Goal: Contribute content: Add original content to the website for others to see

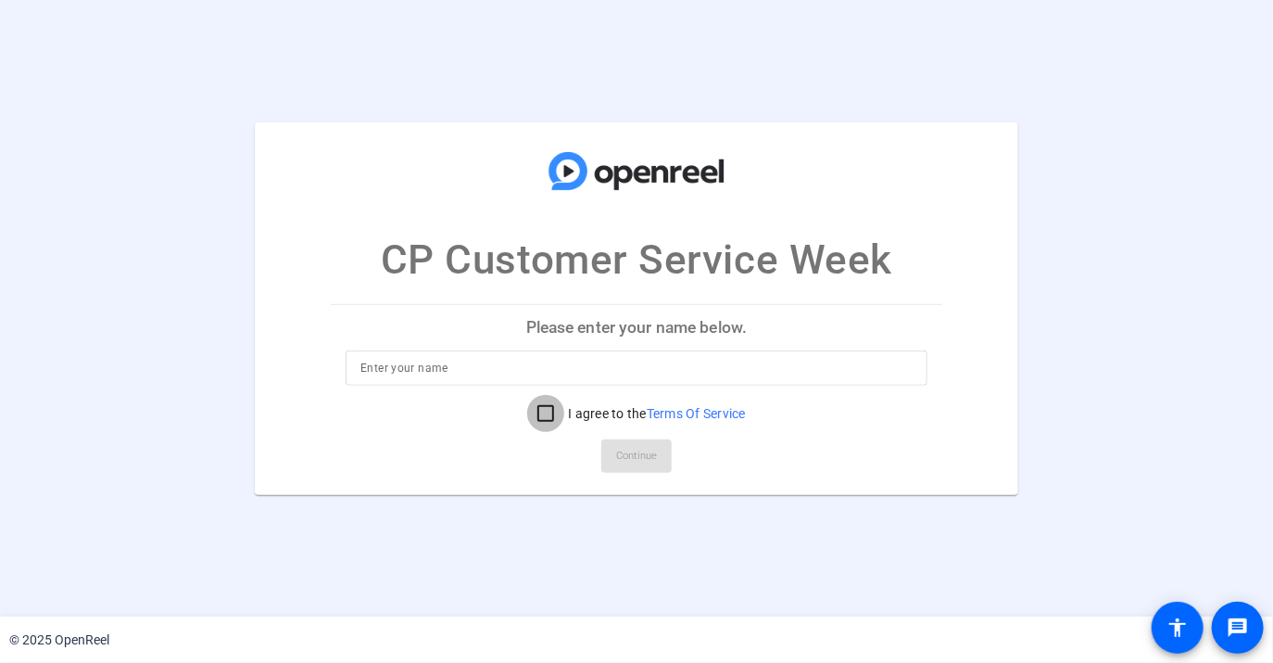
click at [538, 413] on input "I agree to the Terms Of Service" at bounding box center [545, 413] width 37 height 37
checkbox input "true"
click at [491, 362] on input at bounding box center [637, 368] width 552 height 22
type input "[PERSON_NAME]"
click at [640, 459] on span "Continue" at bounding box center [636, 456] width 41 height 28
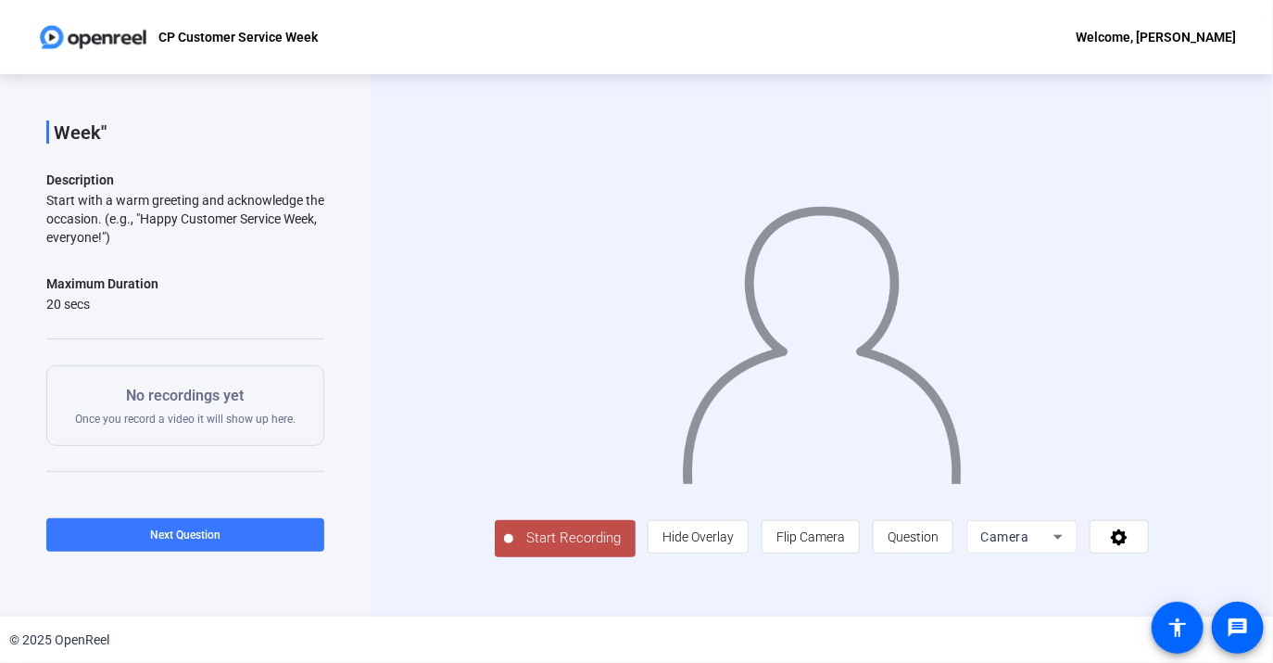
scroll to position [7, 0]
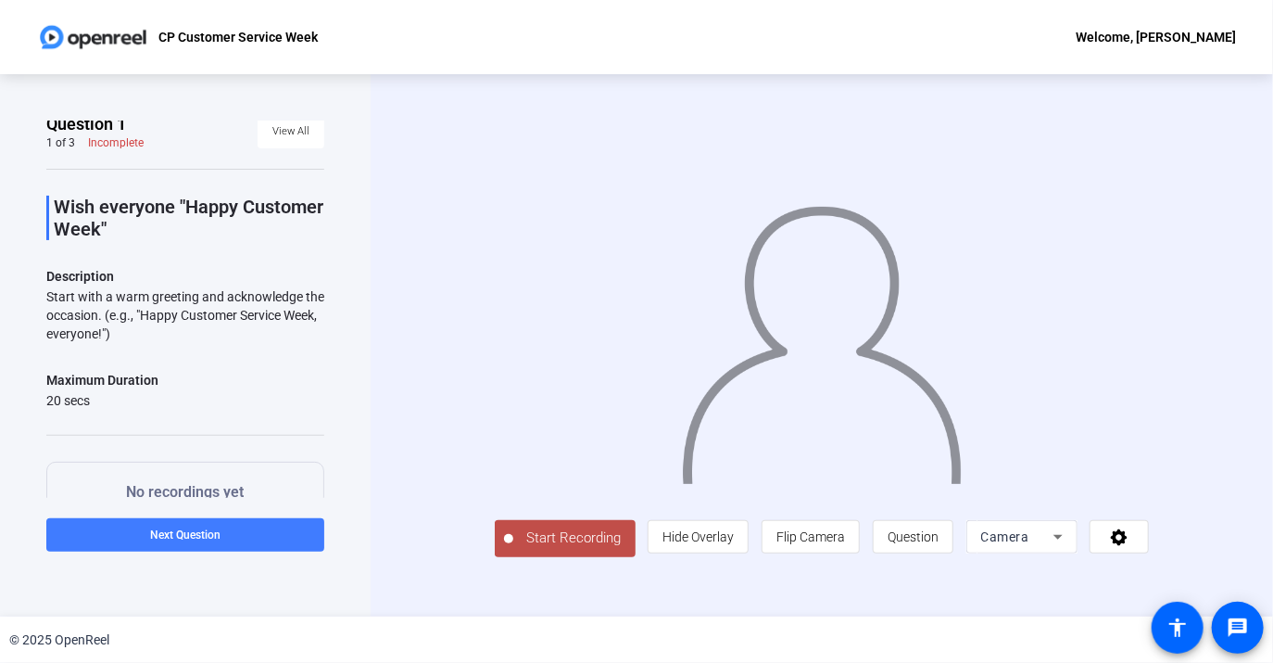
click at [263, 532] on span at bounding box center [185, 535] width 278 height 44
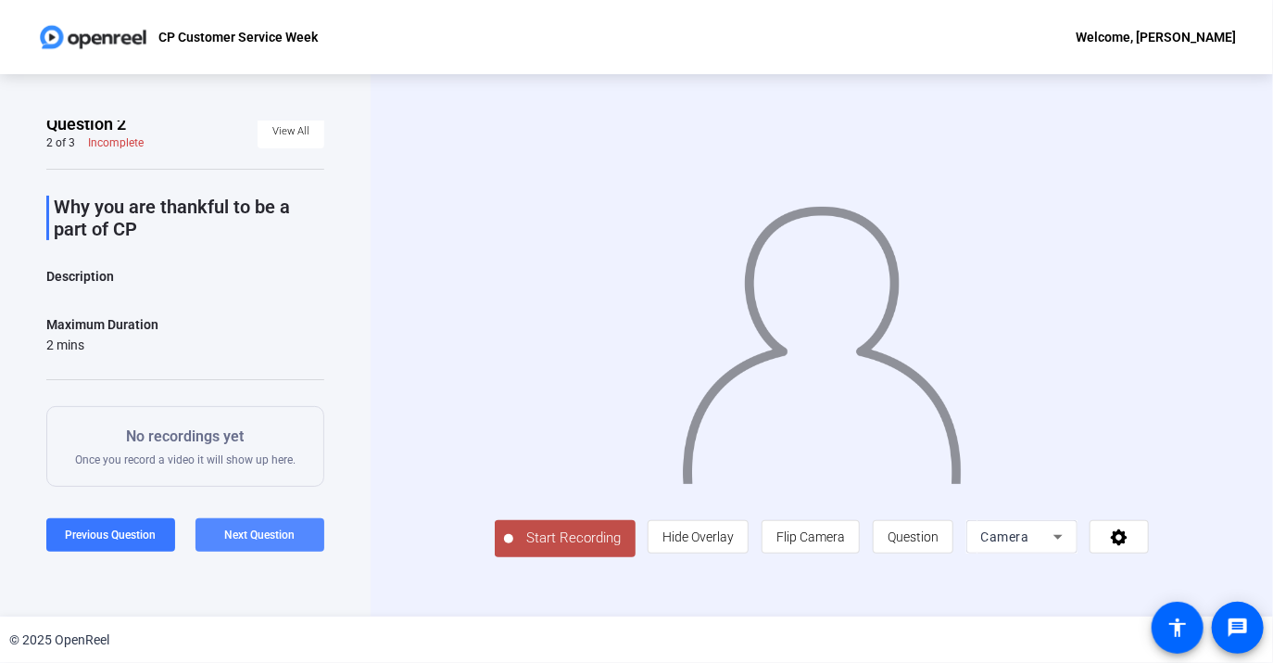
click at [272, 533] on span "Next Question" at bounding box center [260, 534] width 70 height 13
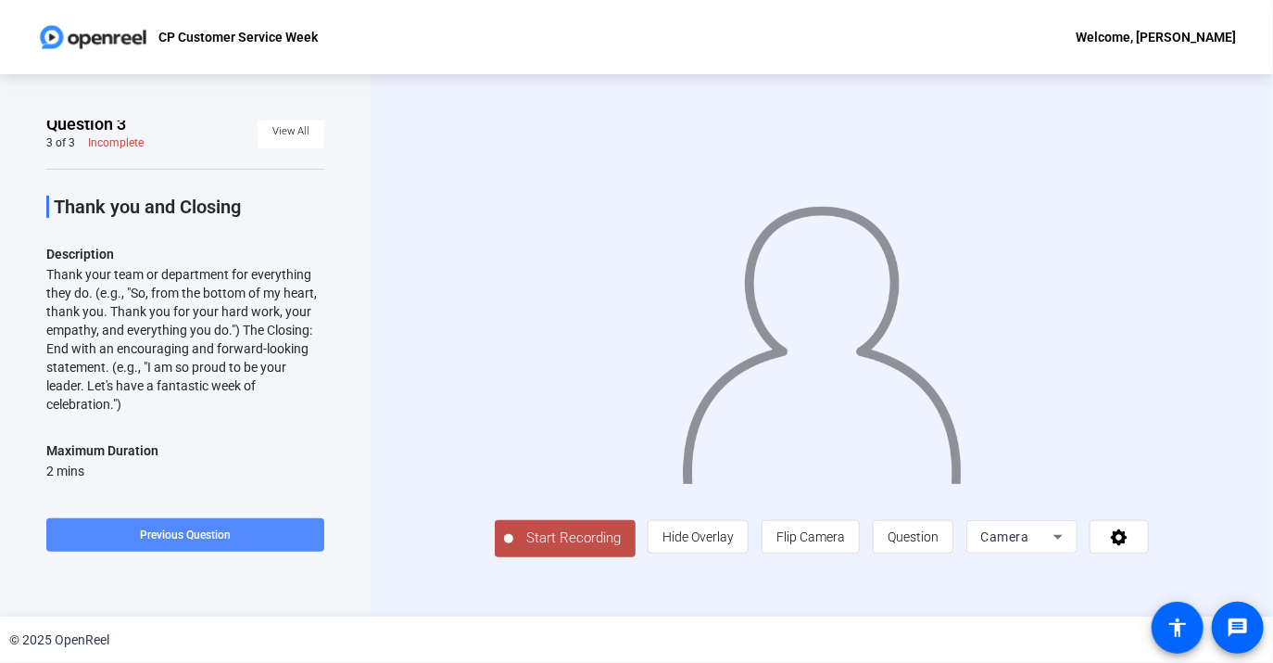
click at [185, 532] on span "Previous Question" at bounding box center [185, 534] width 91 height 13
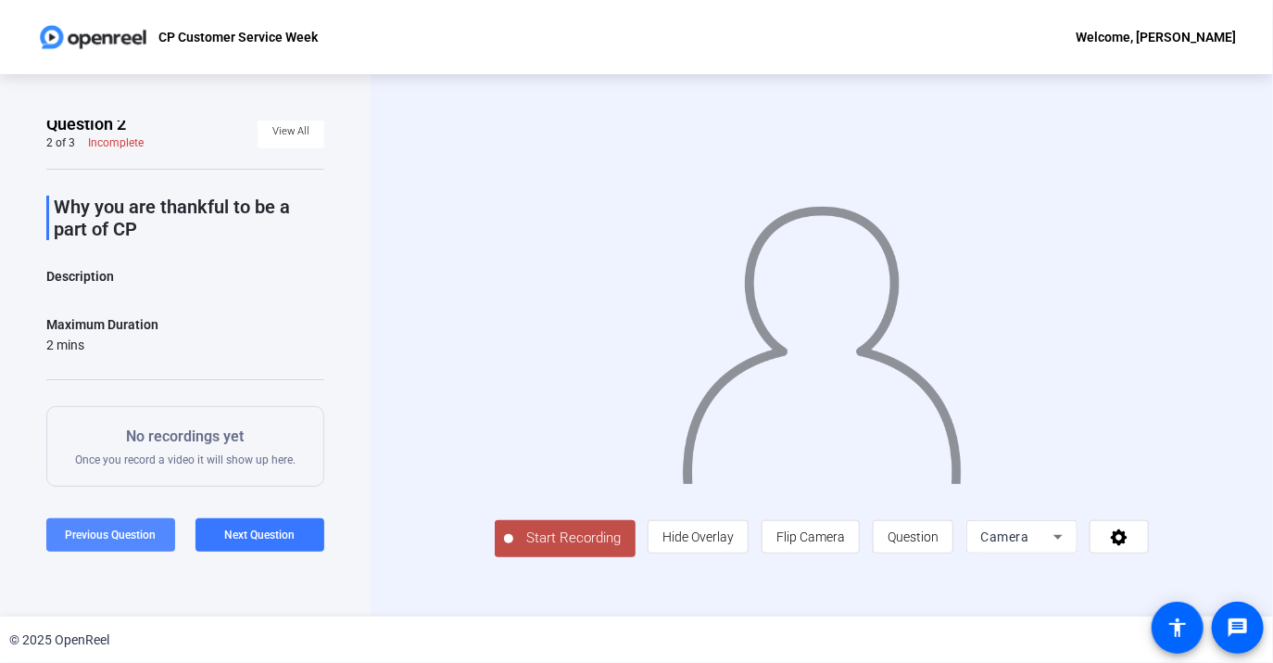
click at [130, 536] on span "Previous Question" at bounding box center [111, 534] width 91 height 13
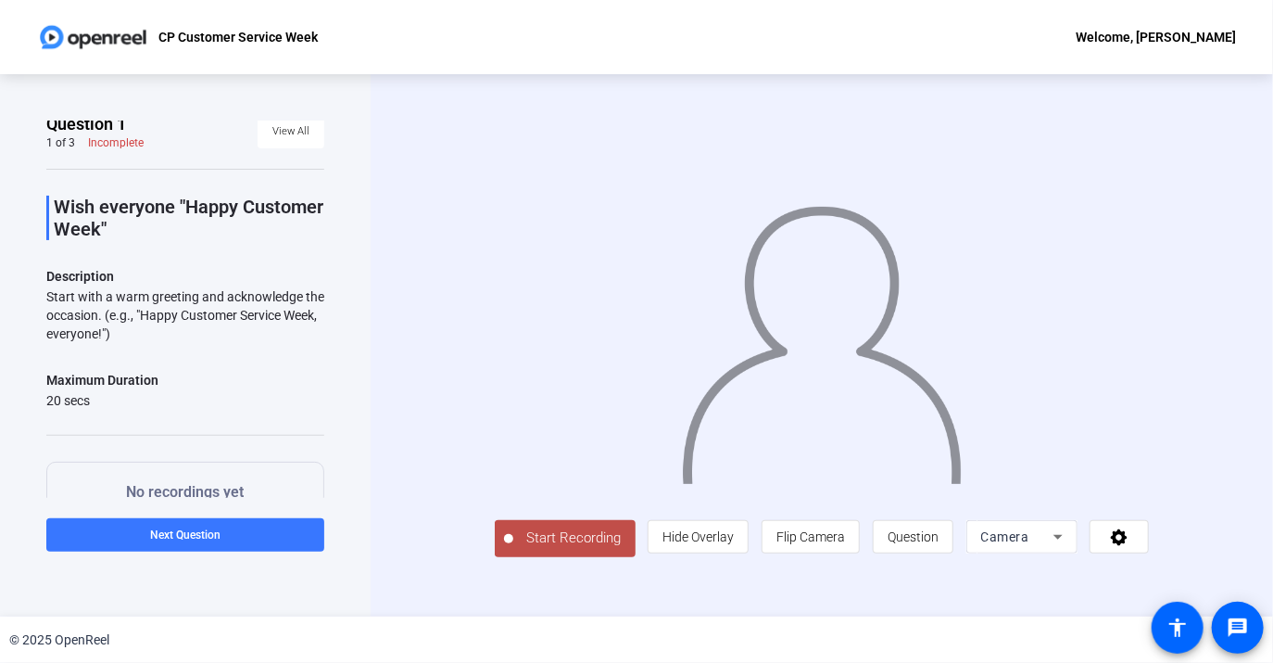
click at [517, 549] on span "Start Recording" at bounding box center [574, 537] width 122 height 21
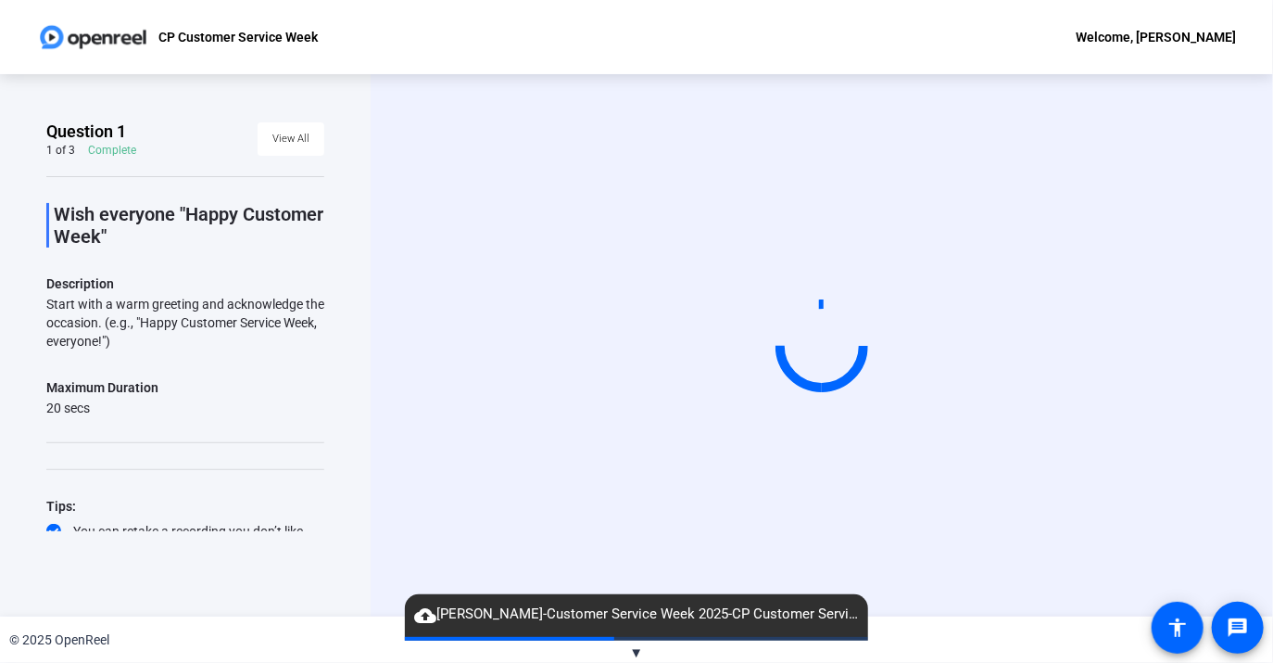
scroll to position [55, 0]
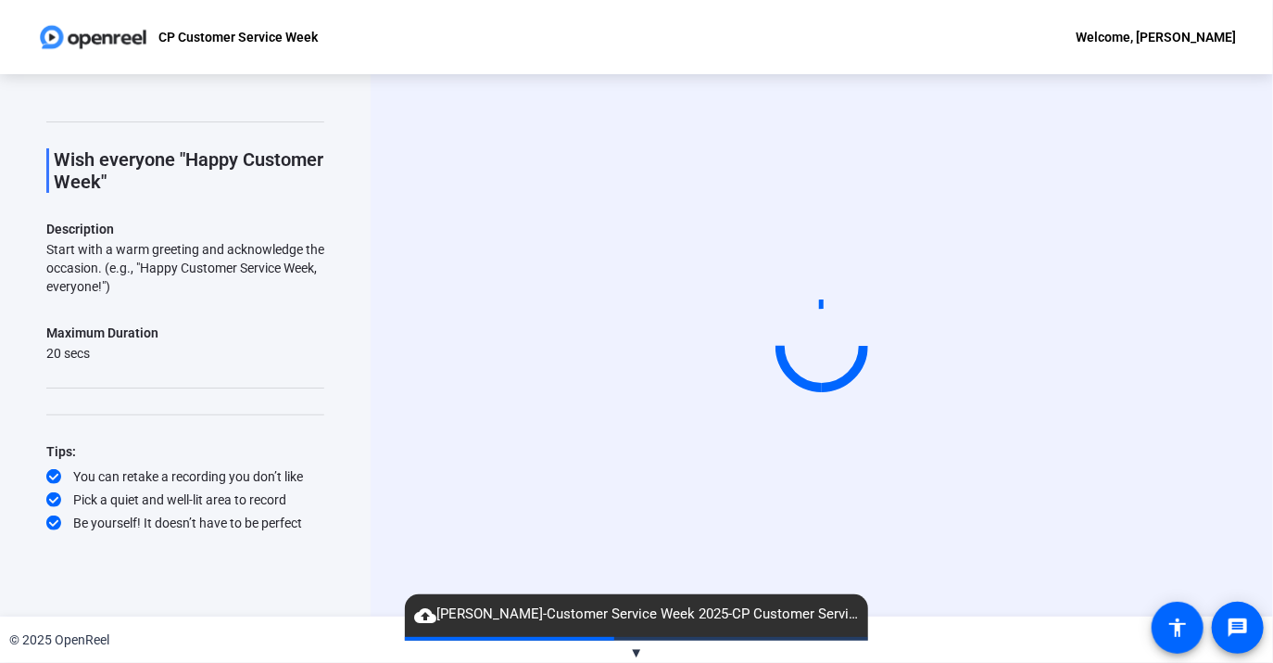
click at [646, 619] on span "cloud_upload [PERSON_NAME]-Customer Service Week 2025-CP Customer Service Week-…" at bounding box center [636, 614] width 463 height 22
click at [634, 652] on span "▼" at bounding box center [637, 652] width 14 height 17
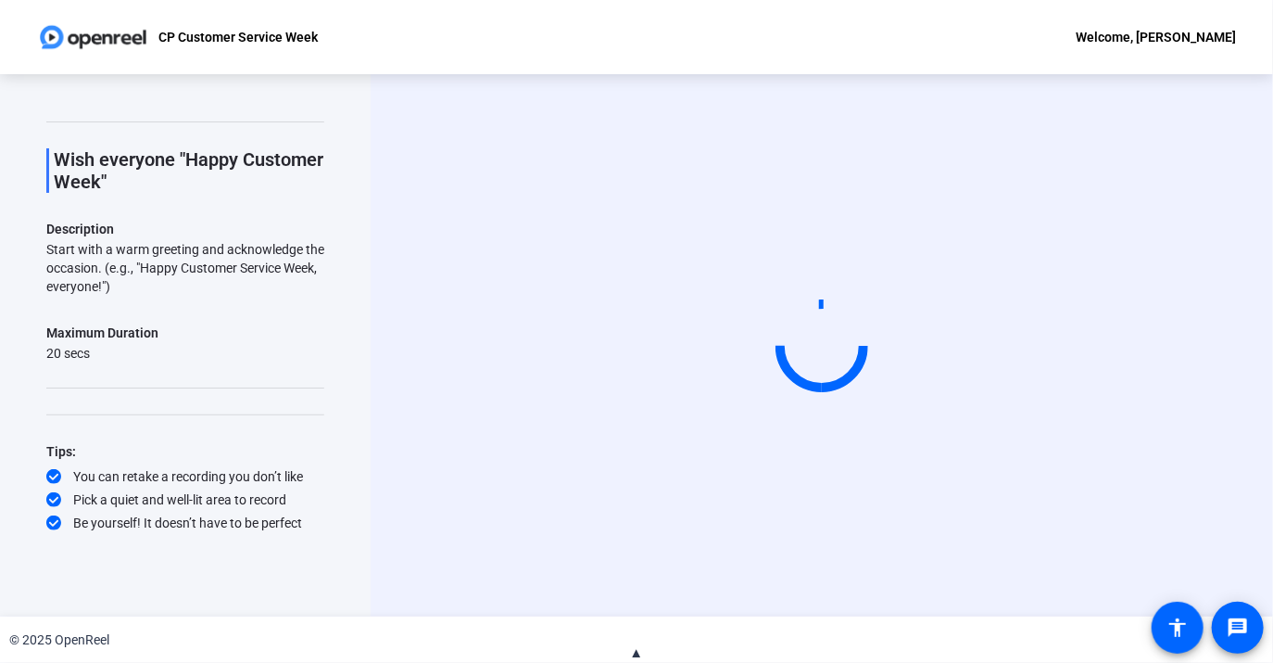
click at [634, 652] on span "▲" at bounding box center [637, 652] width 14 height 17
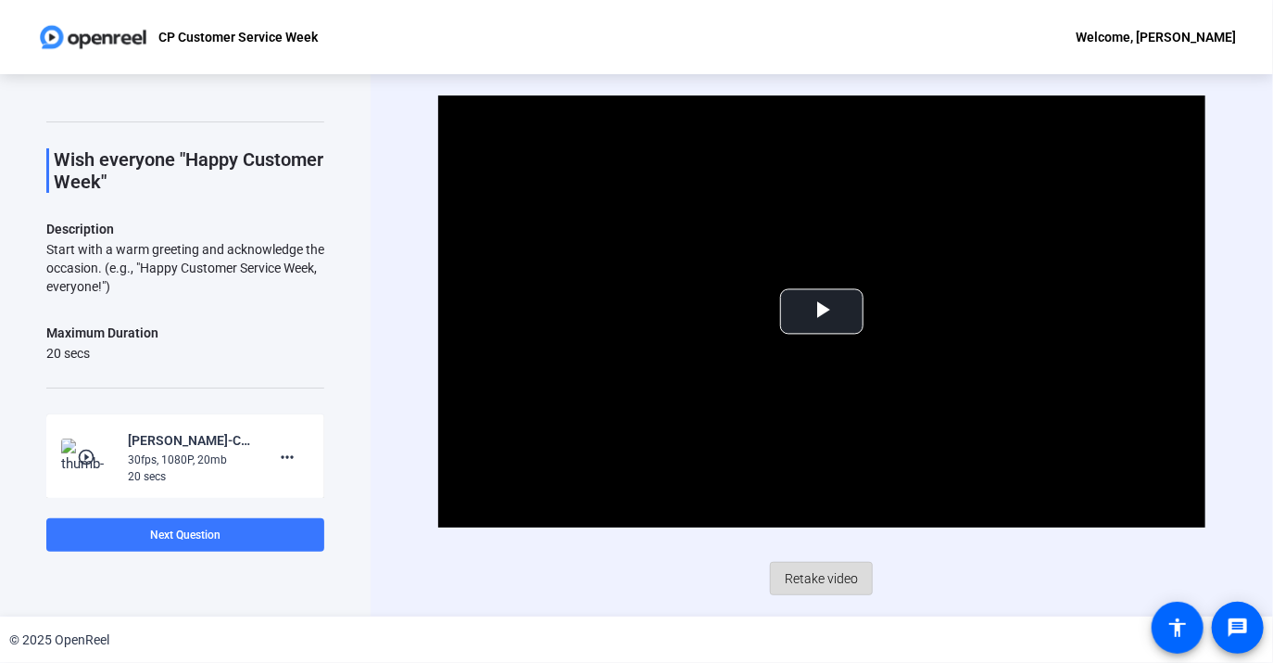
click at [827, 574] on span "Retake video" at bounding box center [821, 578] width 73 height 35
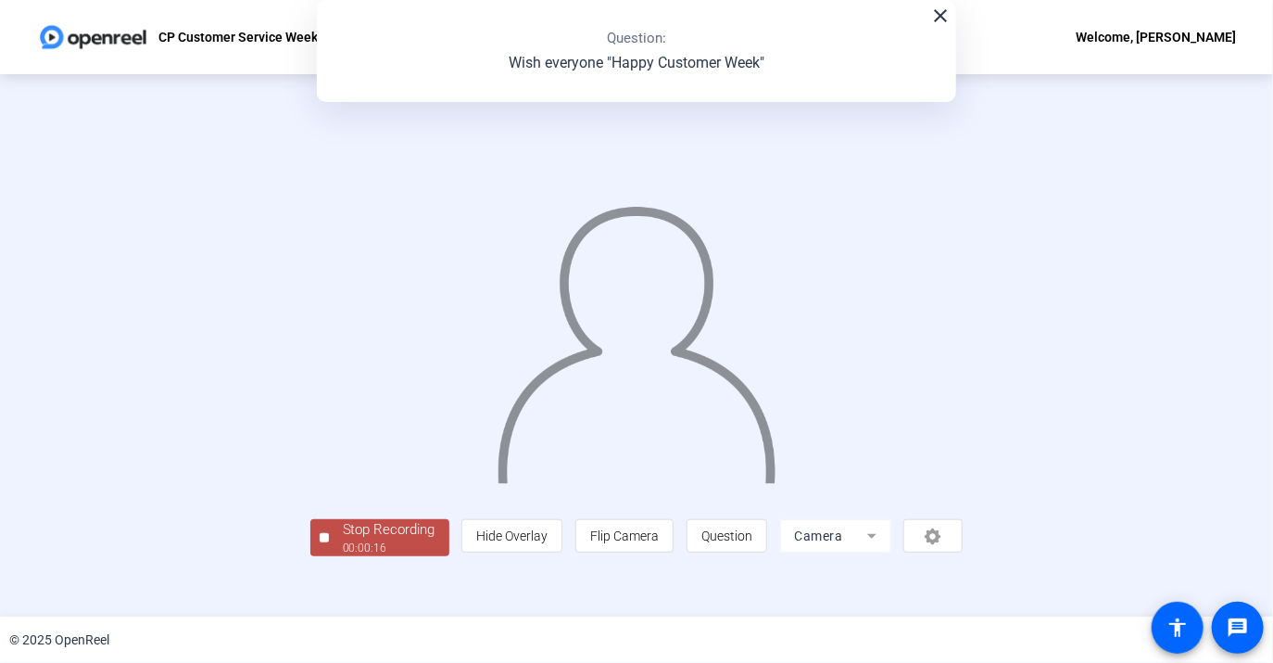
click at [779, 196] on img at bounding box center [637, 336] width 283 height 294
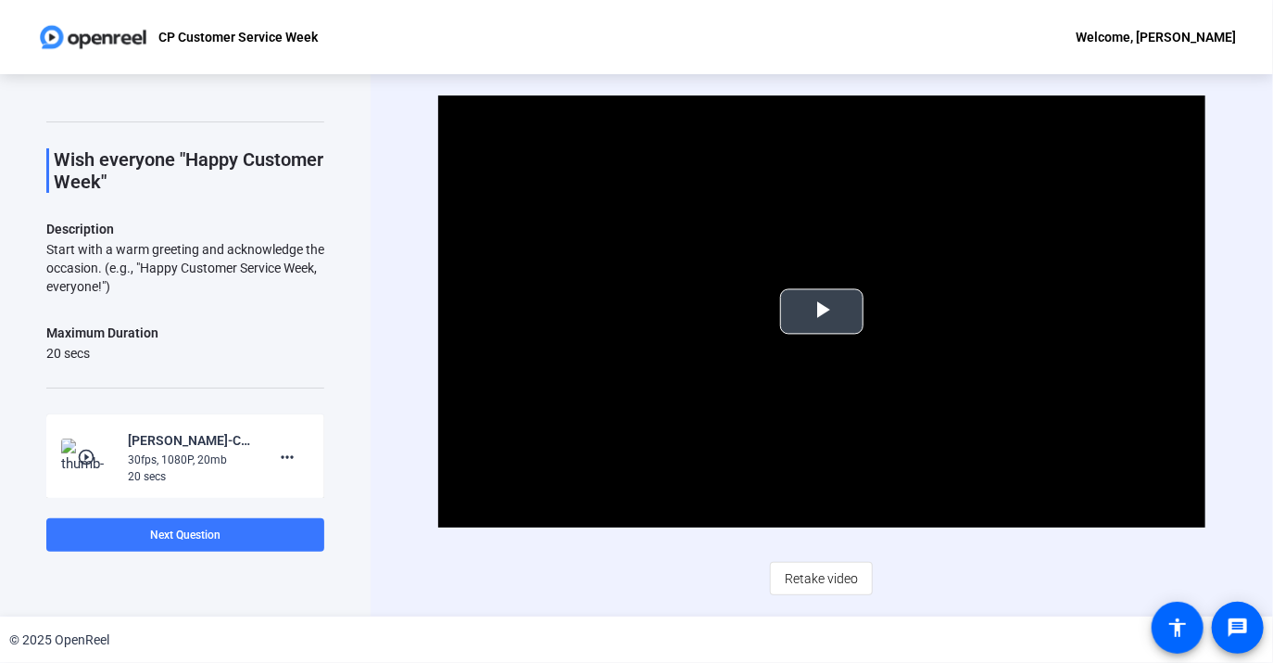
click at [822, 311] on span "Video Player" at bounding box center [822, 311] width 0 height 0
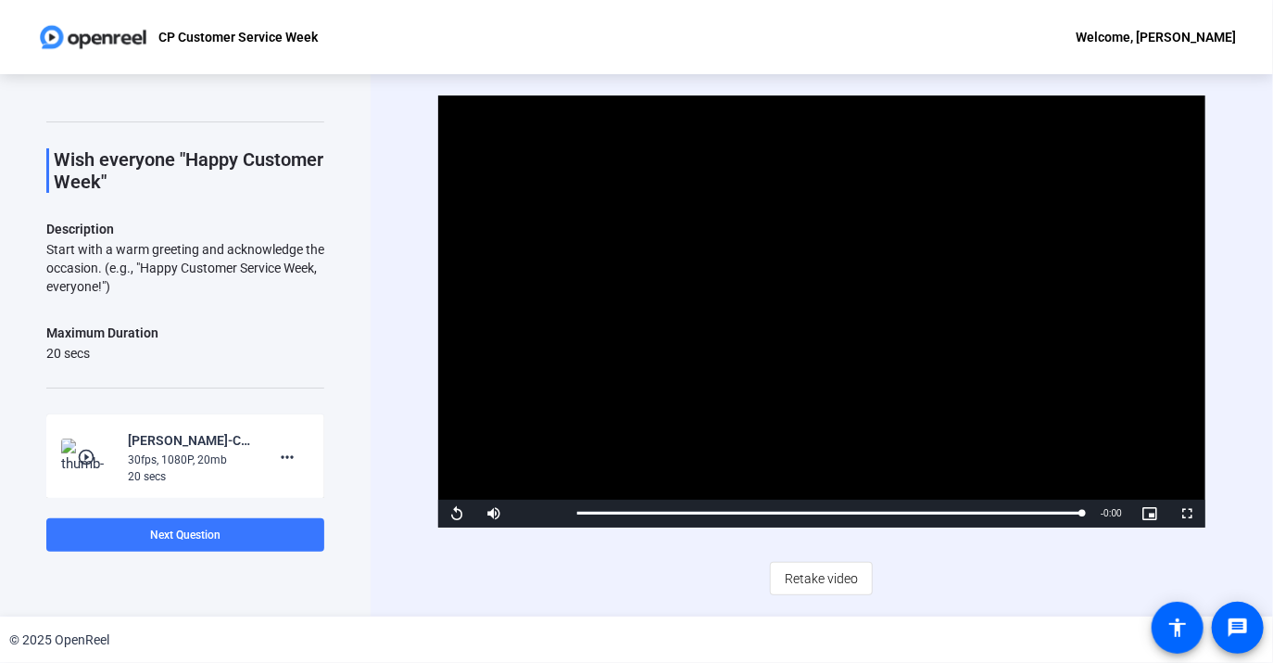
click at [917, 580] on div "Video Player is loading. Play Video Replay Mute Current Time 0:20 / Duration 0:…" at bounding box center [821, 345] width 767 height 500
click at [274, 539] on span at bounding box center [185, 535] width 278 height 44
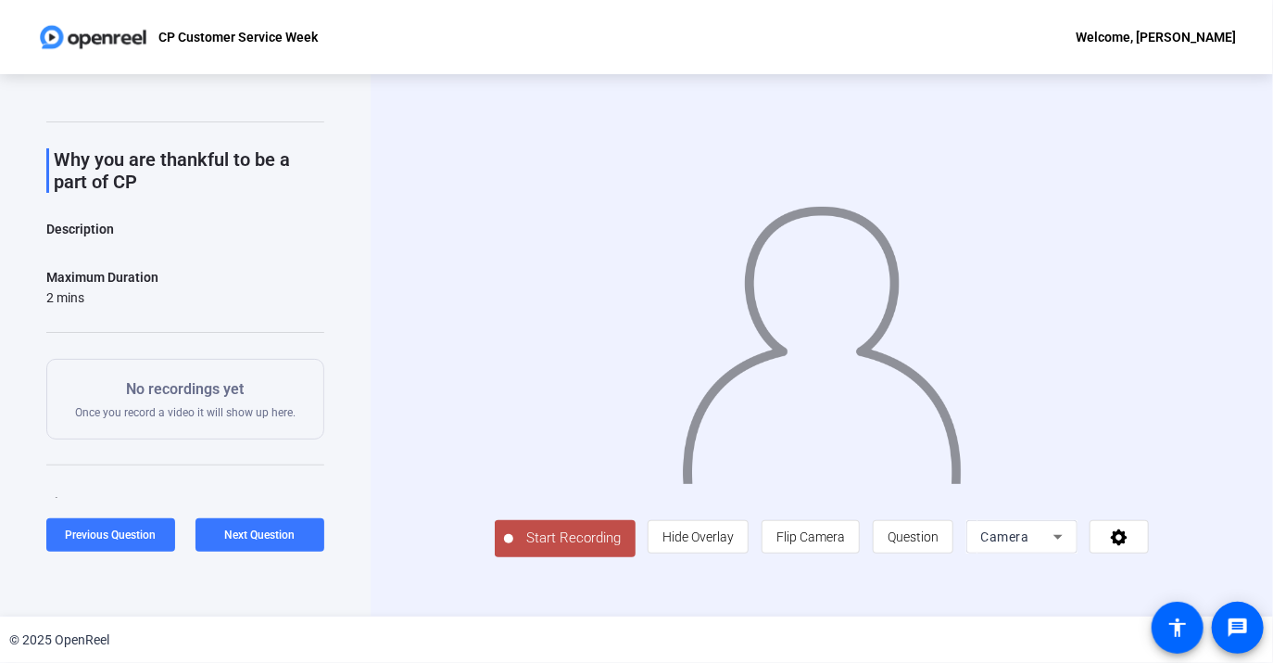
scroll to position [137, 0]
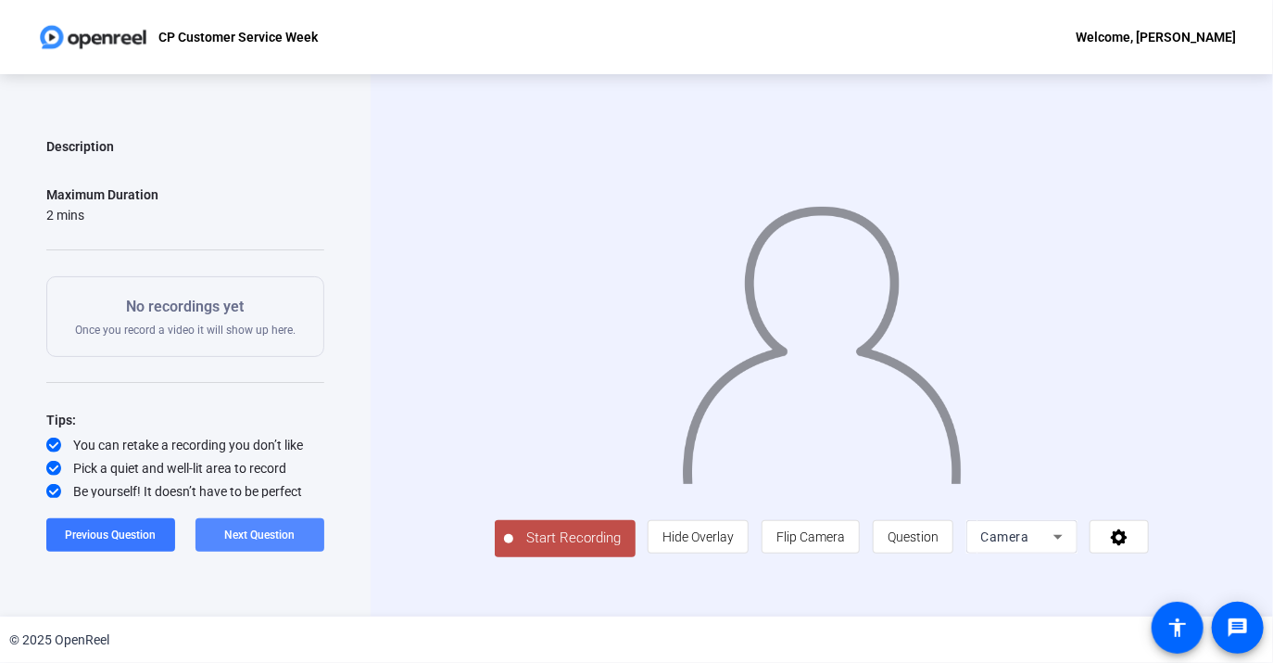
click at [293, 533] on span "Next Question" at bounding box center [260, 534] width 70 height 13
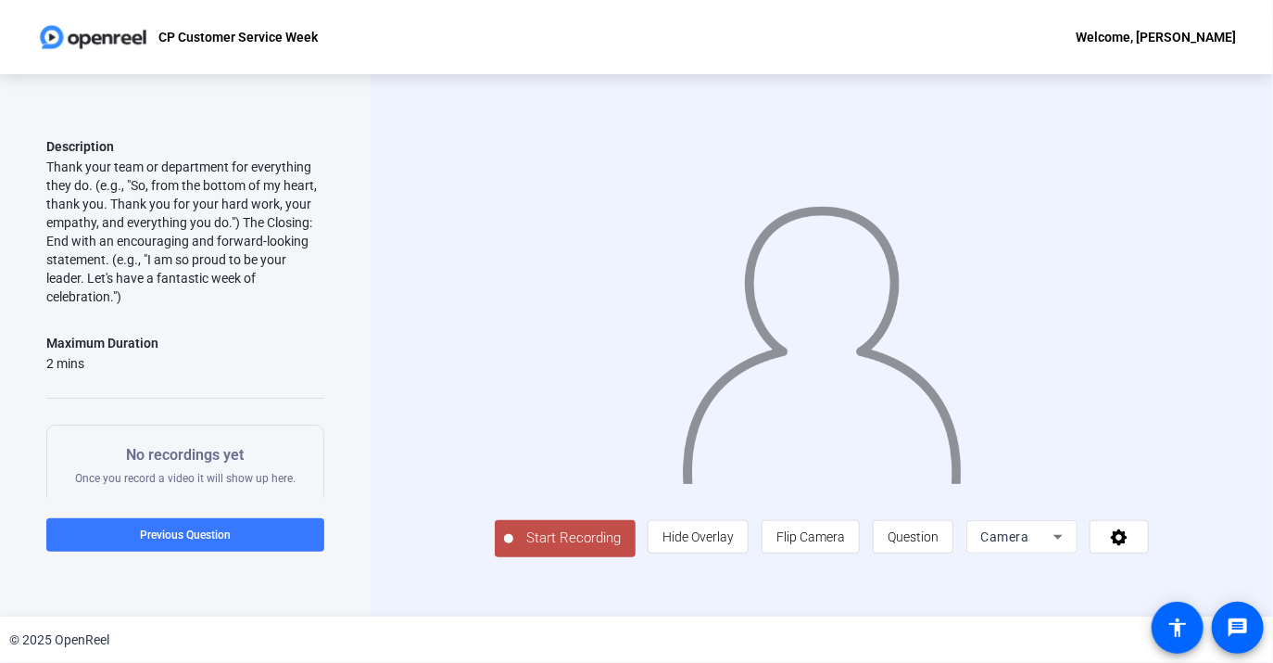
click at [543, 549] on span "Start Recording" at bounding box center [574, 537] width 122 height 21
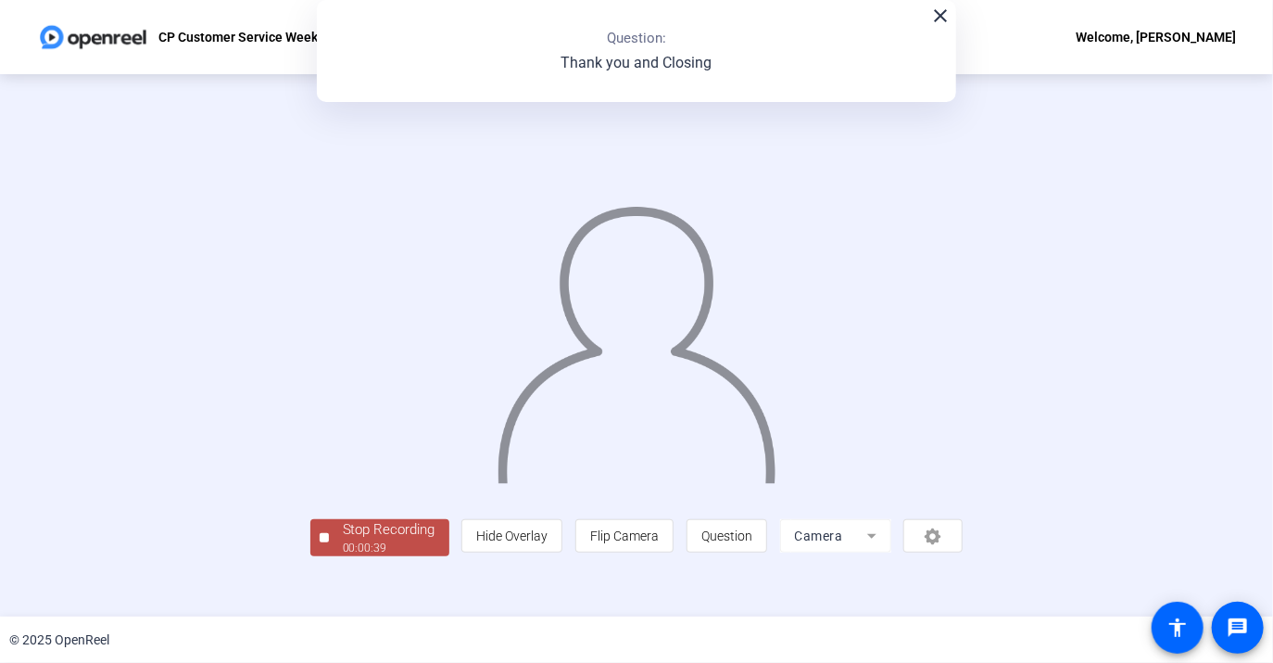
click at [936, 18] on mat-icon "close" at bounding box center [941, 16] width 22 height 22
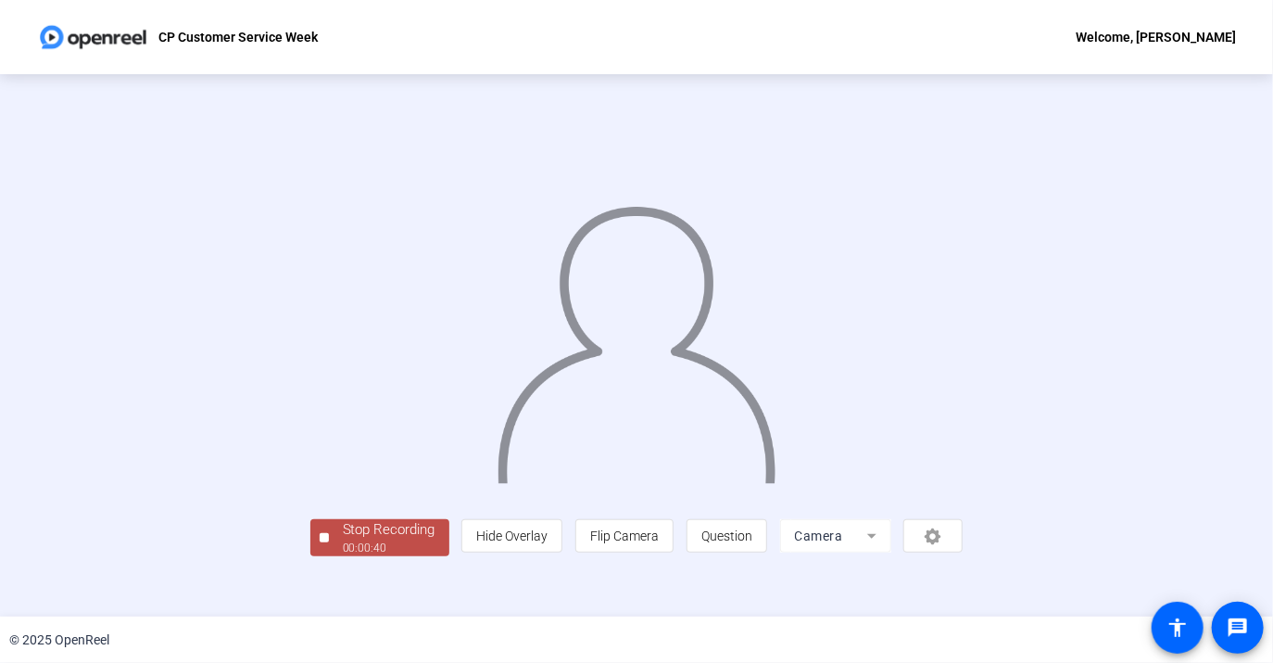
click at [731, 430] on img at bounding box center [637, 336] width 283 height 294
click at [1248, 627] on mat-icon "message" at bounding box center [1238, 627] width 22 height 22
drag, startPoint x: 547, startPoint y: 277, endPoint x: 514, endPoint y: 240, distance: 49.3
click at [514, 240] on img at bounding box center [637, 336] width 283 height 294
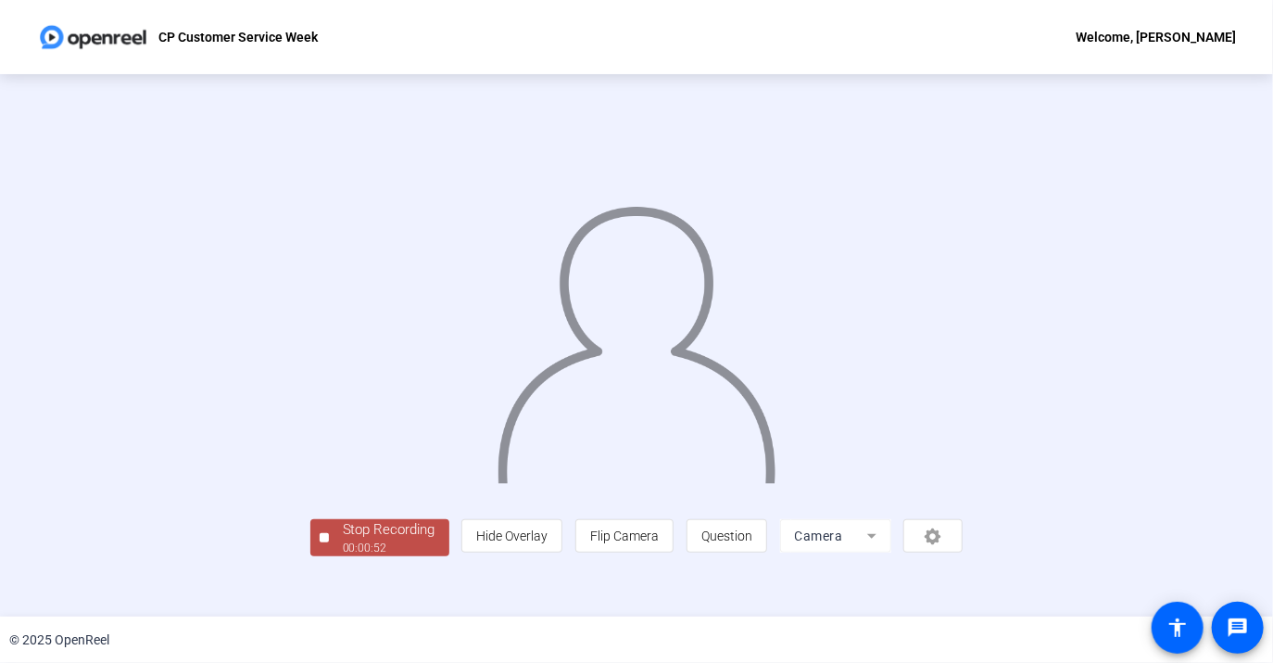
click at [343, 540] on div "Stop Recording" at bounding box center [389, 529] width 93 height 21
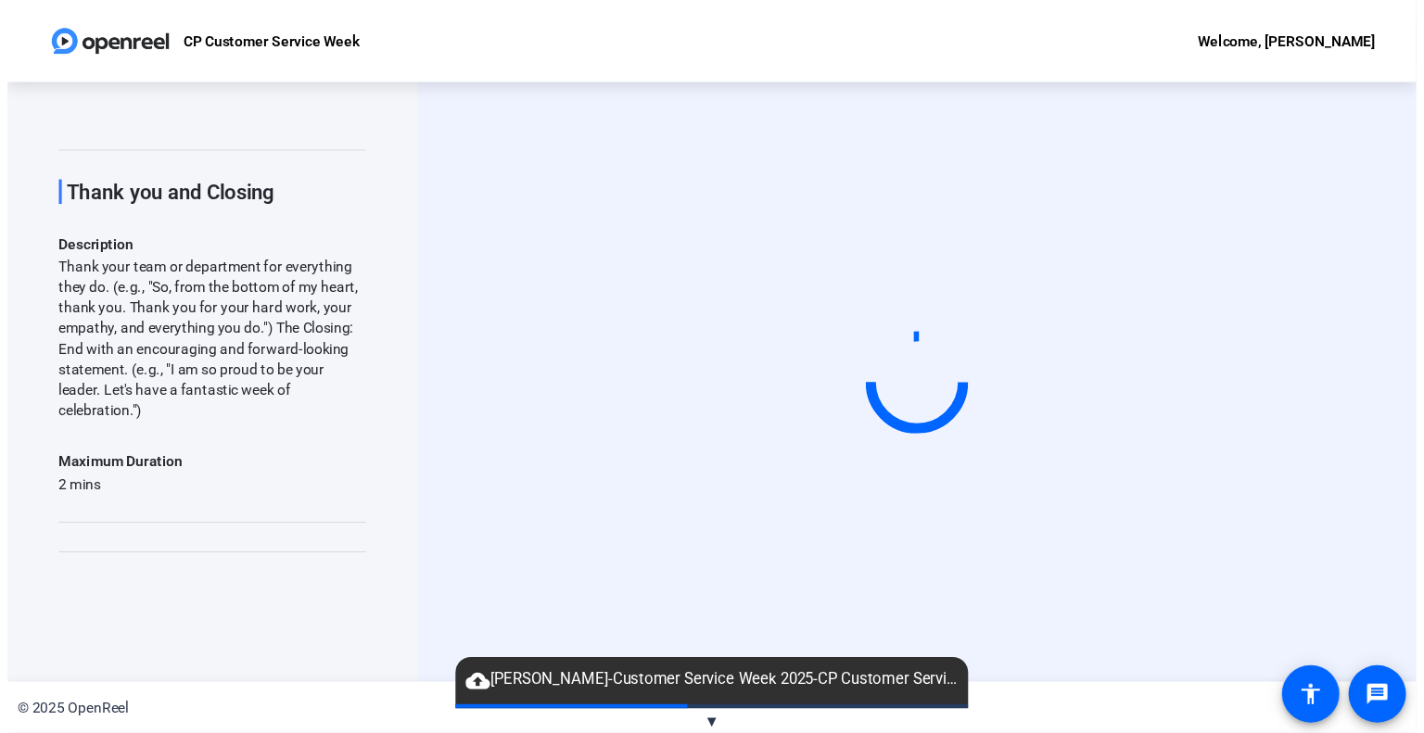
scroll to position [0, 0]
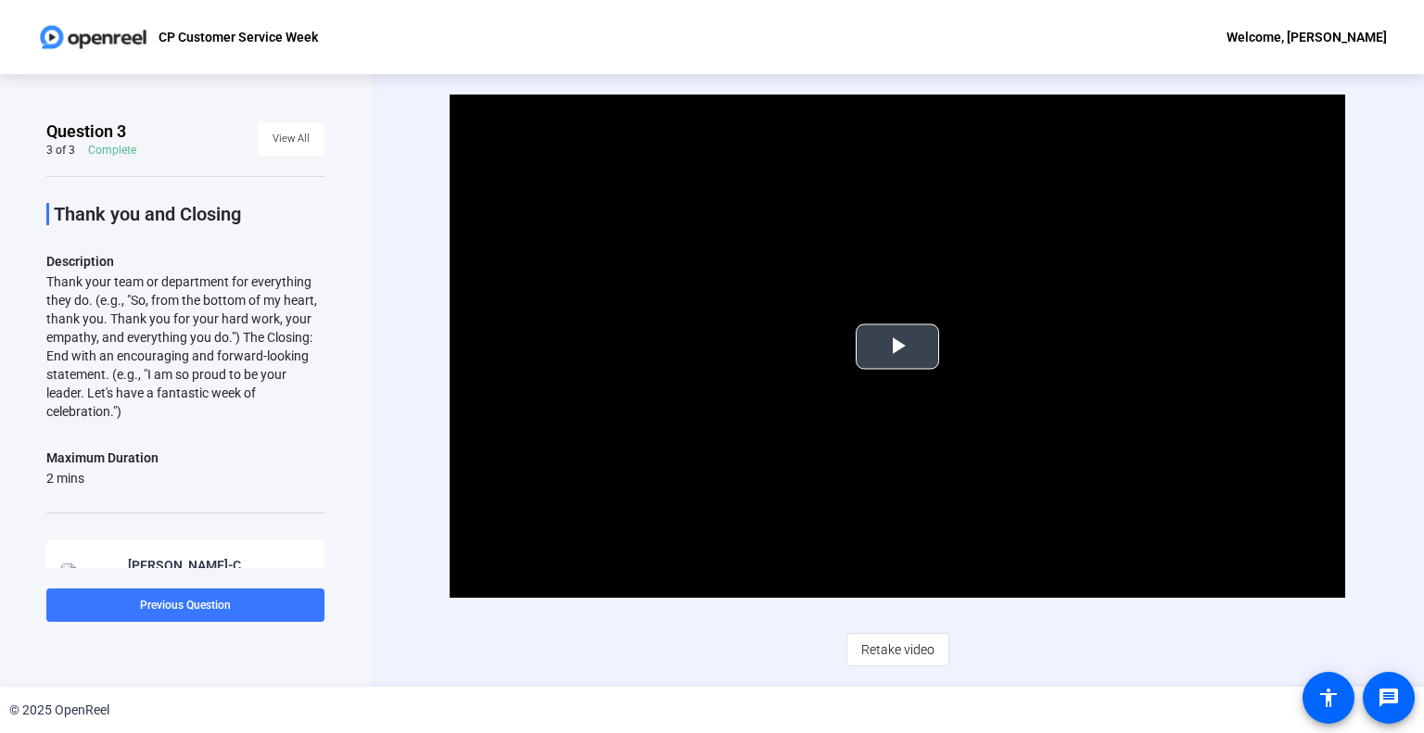
click at [897, 347] on span "Video Player" at bounding box center [897, 347] width 0 height 0
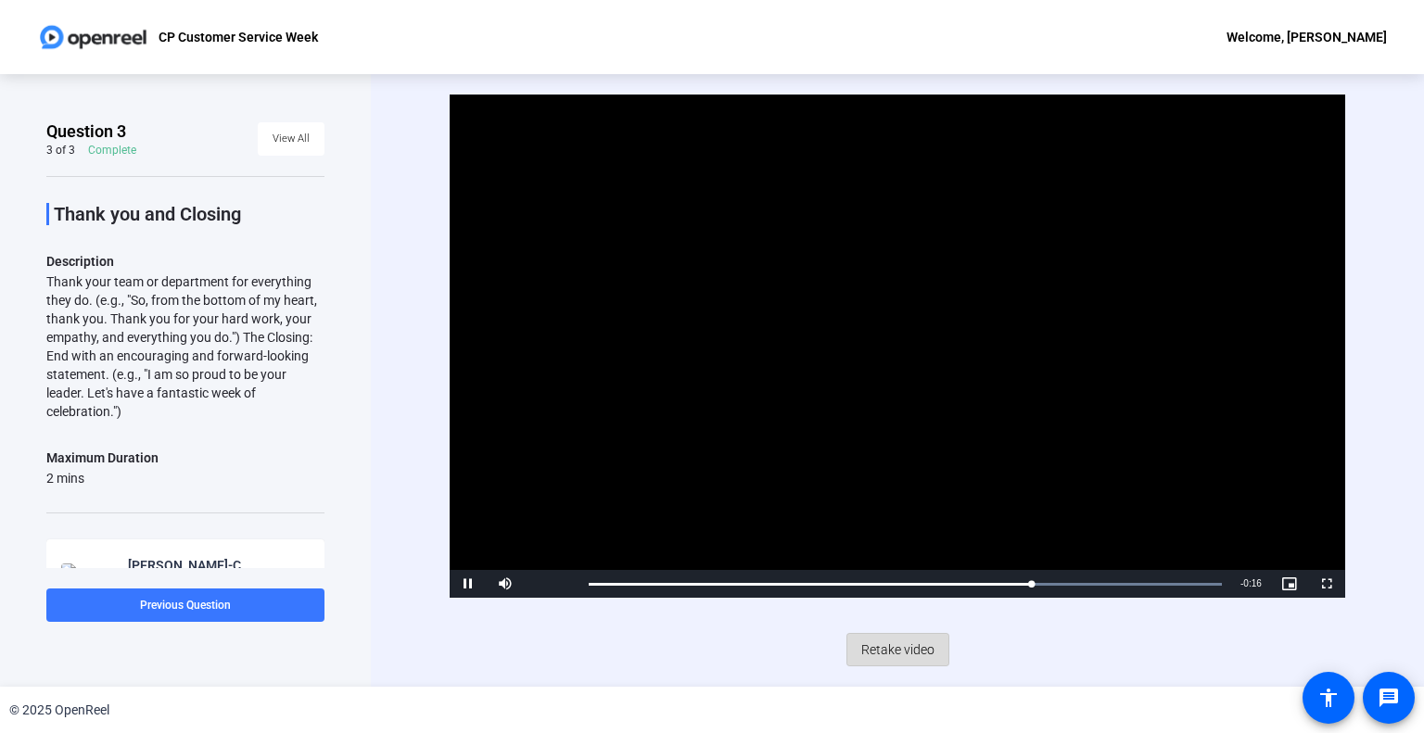
click at [899, 652] on span "Retake video" at bounding box center [897, 649] width 73 height 35
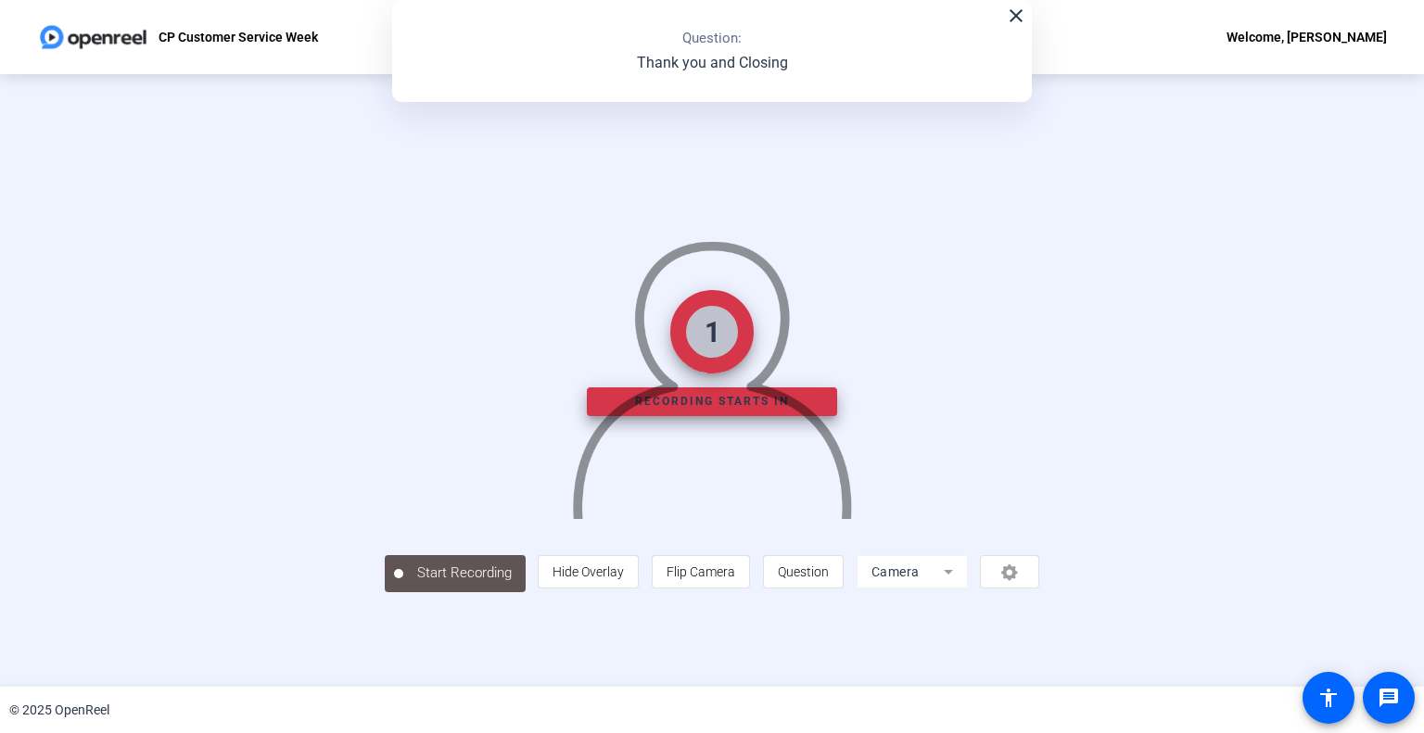
scroll to position [27, 0]
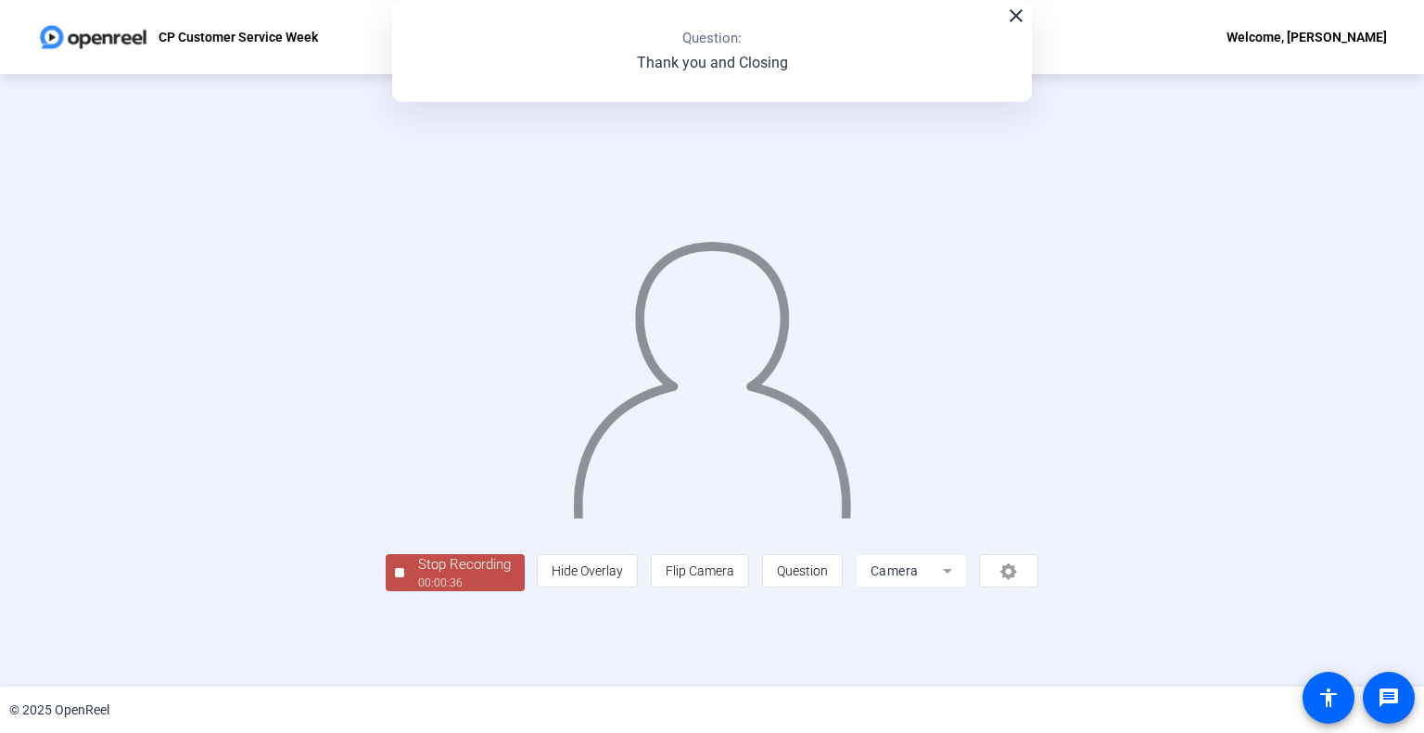
click at [418, 576] on div "Stop Recording" at bounding box center [464, 564] width 93 height 21
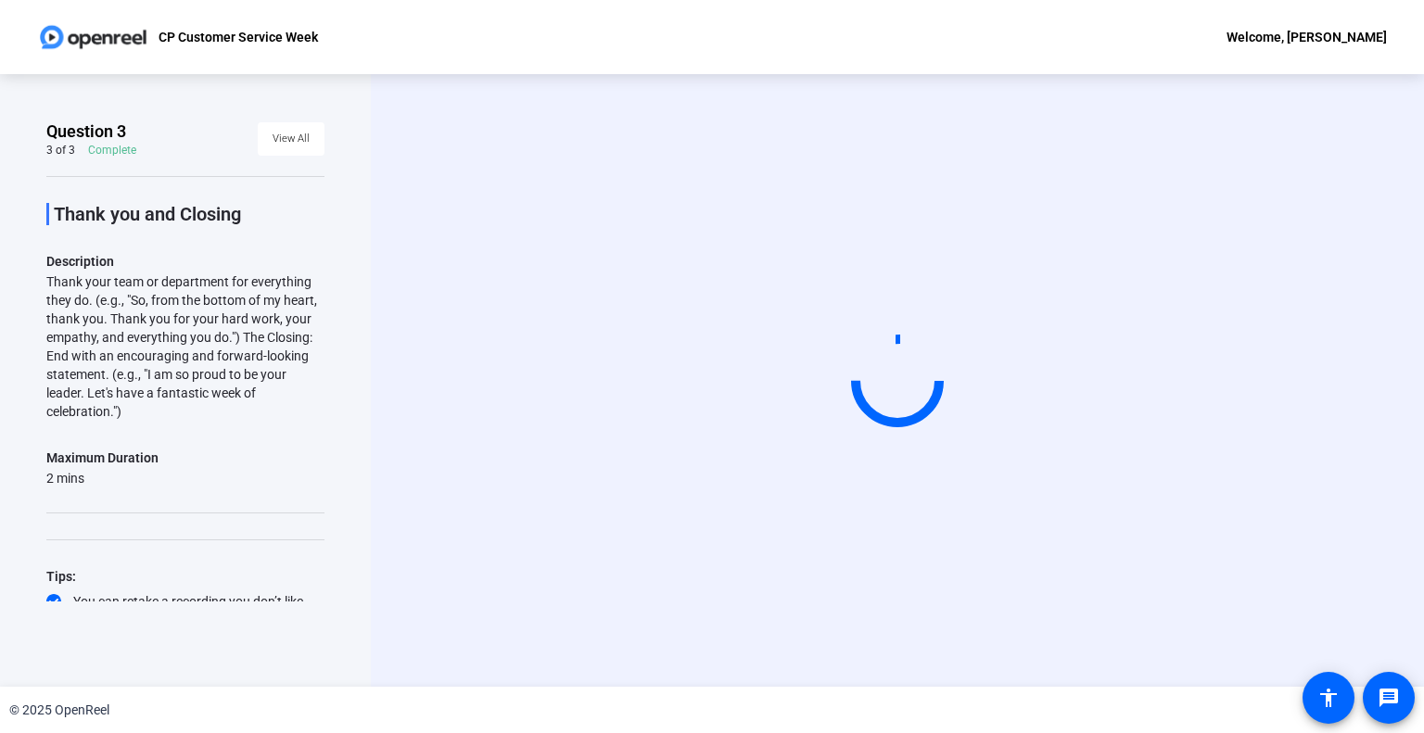
scroll to position [0, 0]
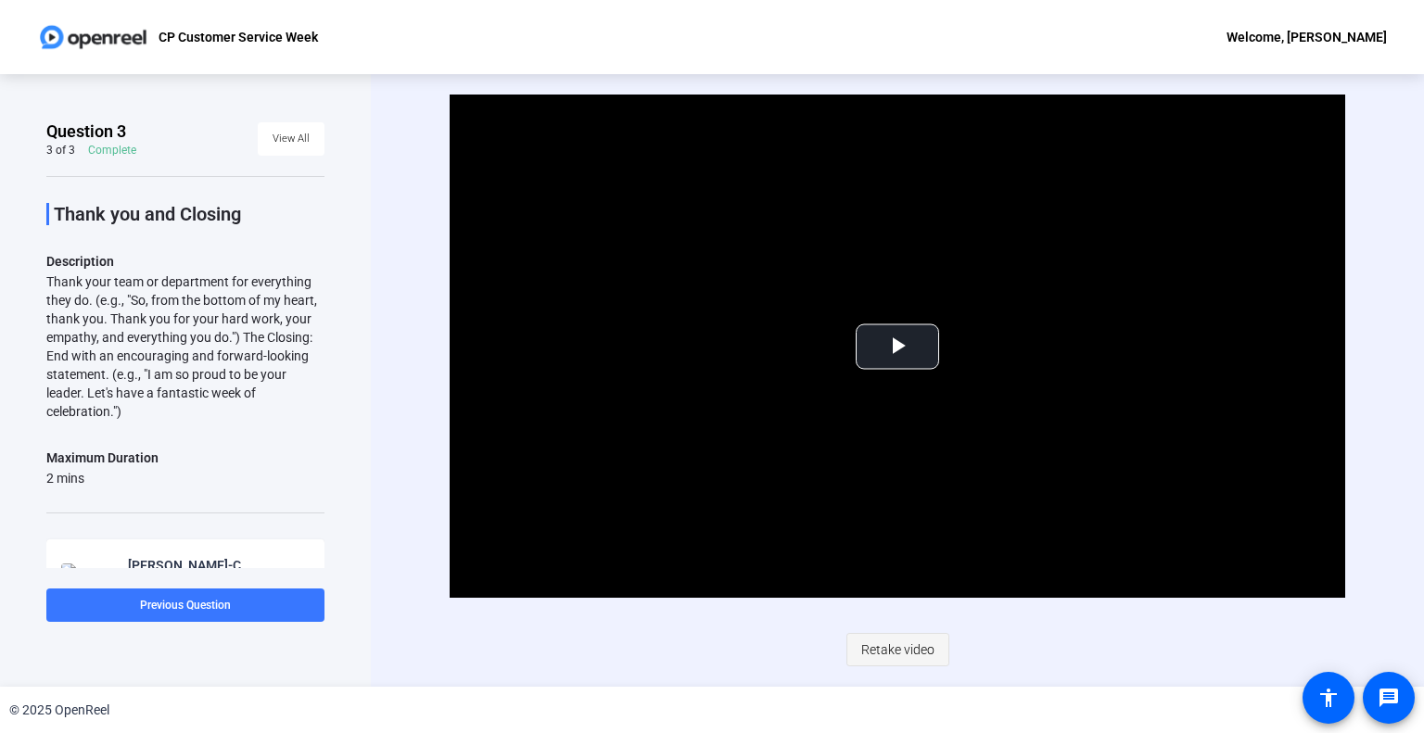
click at [905, 644] on span "Retake video" at bounding box center [897, 649] width 73 height 35
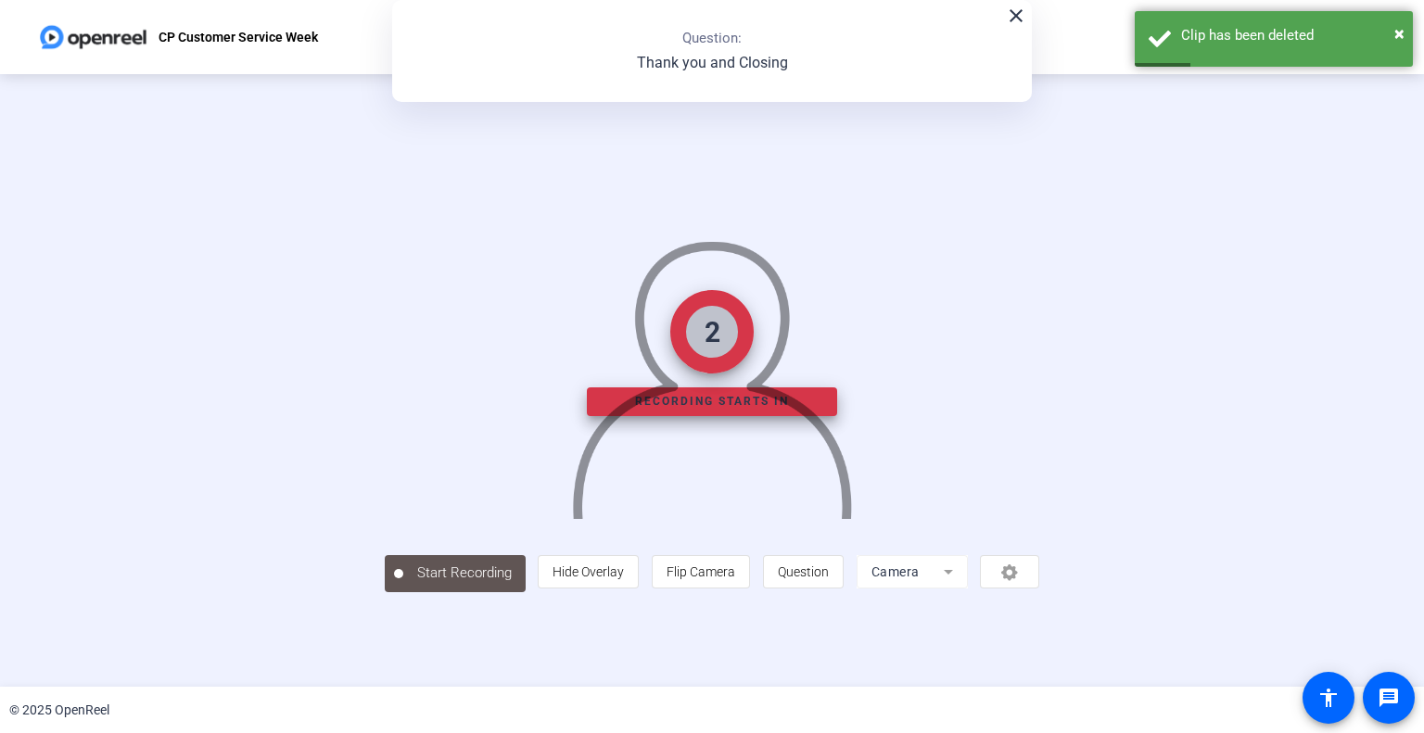
scroll to position [27, 0]
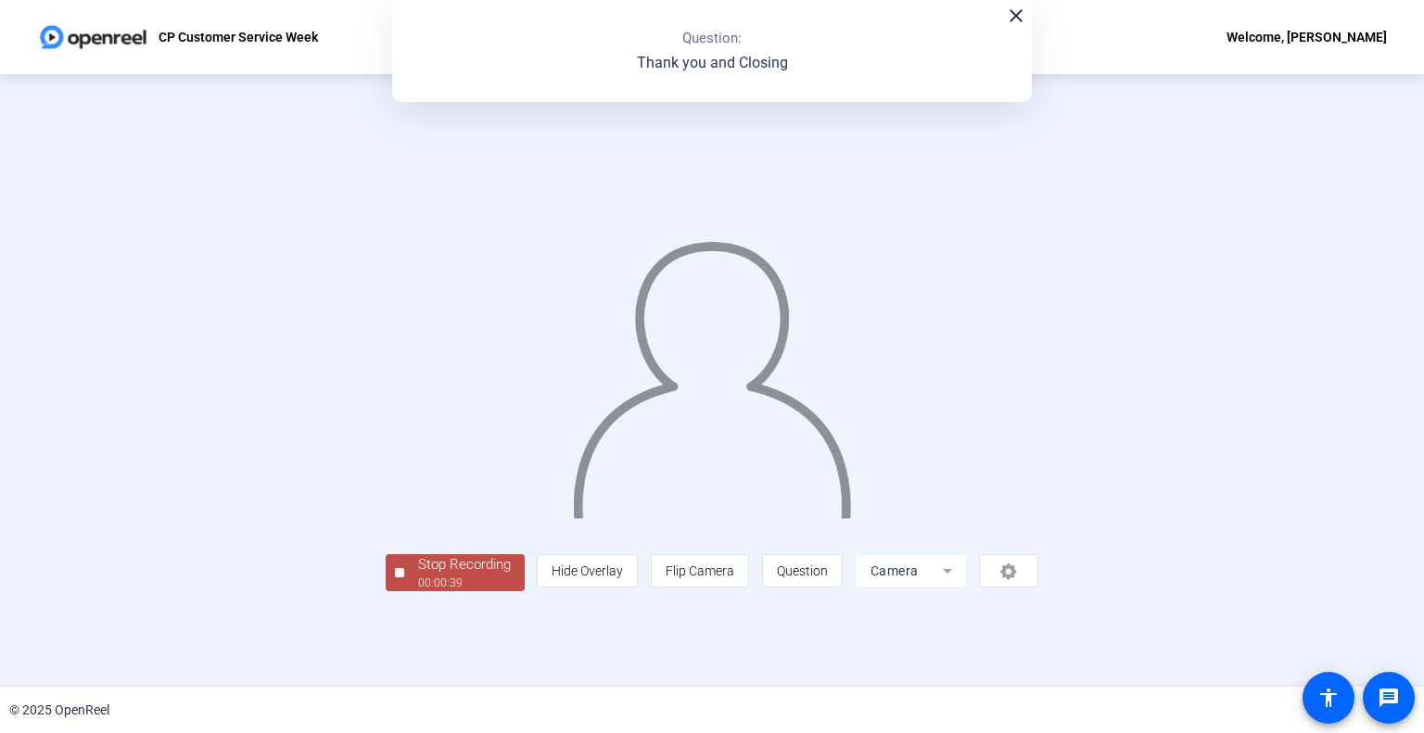
click at [418, 591] on div "00:00:39" at bounding box center [464, 583] width 93 height 17
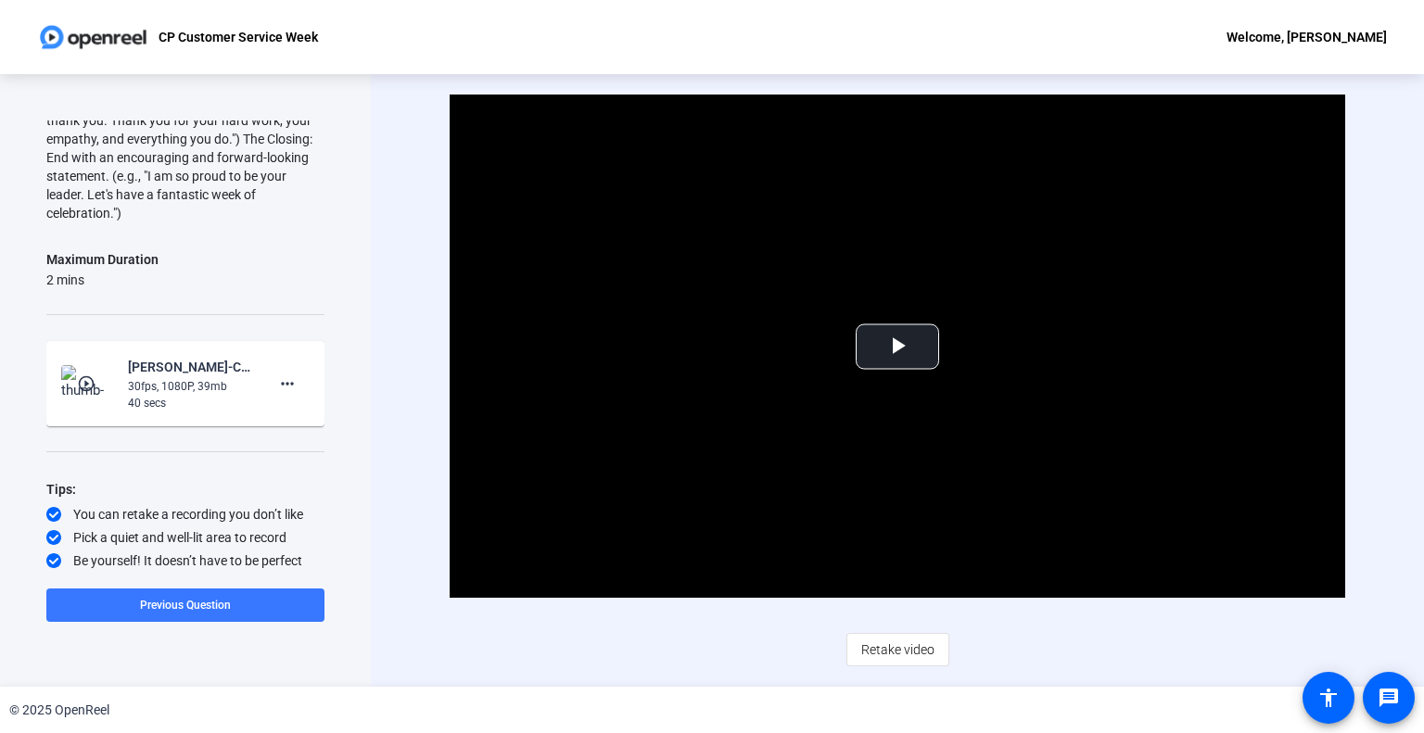
scroll to position [0, 0]
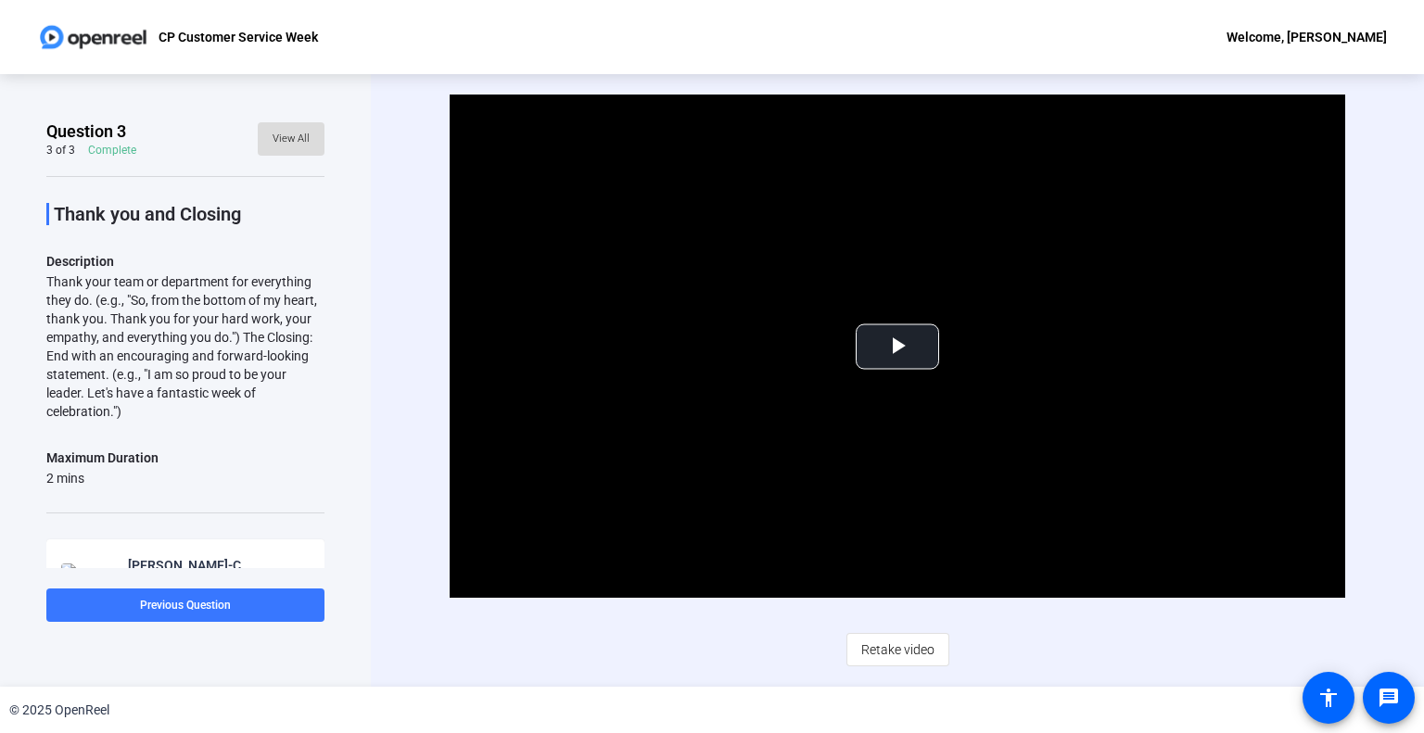
click at [287, 140] on span "View All" at bounding box center [290, 139] width 37 height 28
